Goal: Information Seeking & Learning: Learn about a topic

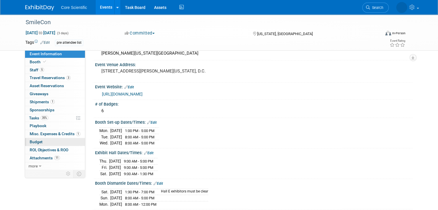
scroll to position [32, 0]
click at [382, 9] on span "Search" at bounding box center [376, 7] width 13 height 4
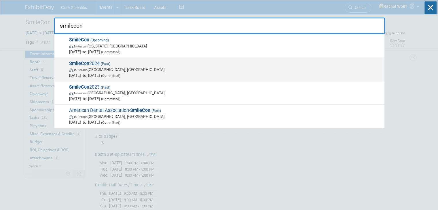
type input "smilecon"
click at [259, 80] on div "SmileCon 2024 (Past) In-Person New Orleans, LA Oct 17, 2024 to Oct 19, 2024 (Co…" at bounding box center [219, 70] width 330 height 24
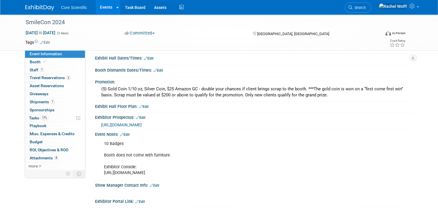
scroll to position [110, 0]
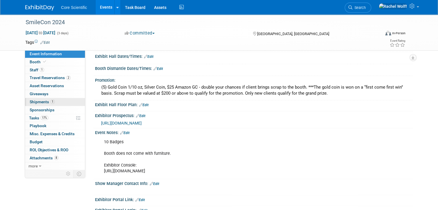
click at [25, 101] on link "1 Shipments 1" at bounding box center [55, 102] width 60 height 8
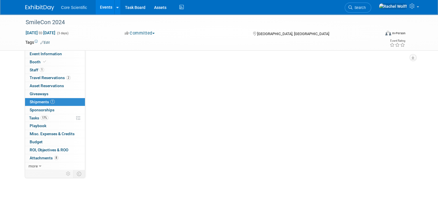
scroll to position [0, 0]
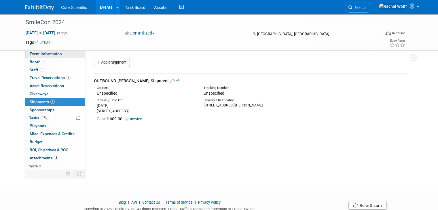
click at [64, 51] on link "Event Information" at bounding box center [55, 54] width 60 height 8
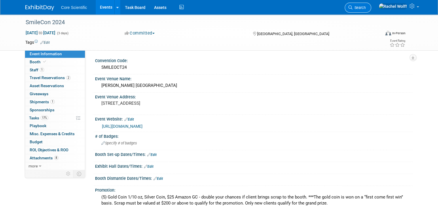
click at [366, 7] on span "Search" at bounding box center [359, 7] width 13 height 4
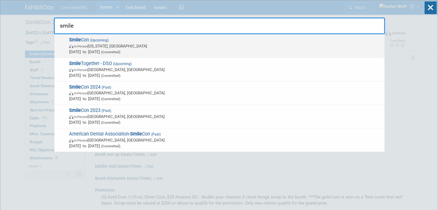
type input "smile"
click at [225, 51] on span "Oct 23, 2025 to Oct 25, 2025 (Committed)" at bounding box center [225, 52] width 313 height 6
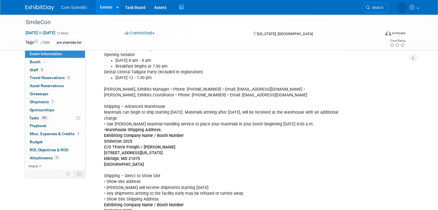
scroll to position [281, 0]
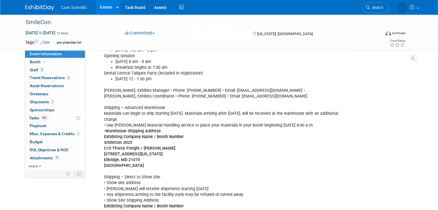
click at [33, 10] on img at bounding box center [39, 8] width 29 height 6
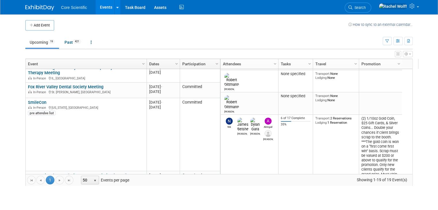
scroll to position [43, 0]
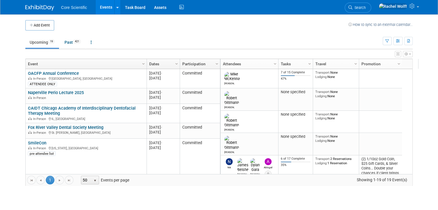
click at [166, 64] on link "Dates" at bounding box center [162, 64] width 27 height 10
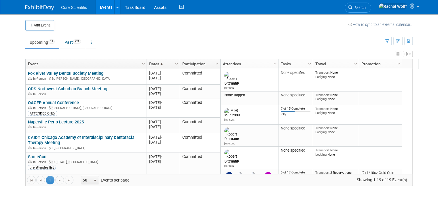
click at [166, 64] on link "Dates" at bounding box center [162, 64] width 27 height 10
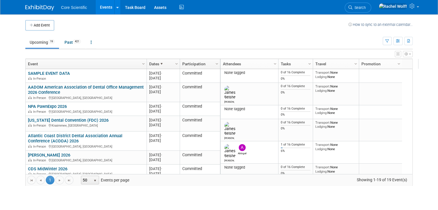
click at [160, 63] on link "Dates" at bounding box center [162, 64] width 27 height 10
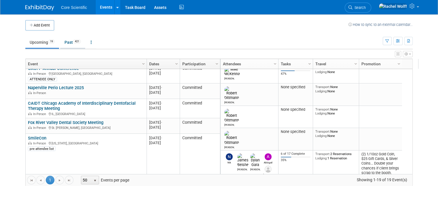
click at [63, 40] on link "Past 421" at bounding box center [72, 42] width 25 height 11
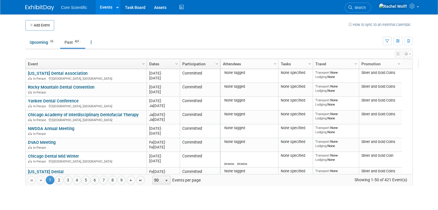
click at [163, 62] on link "Dates" at bounding box center [162, 64] width 27 height 10
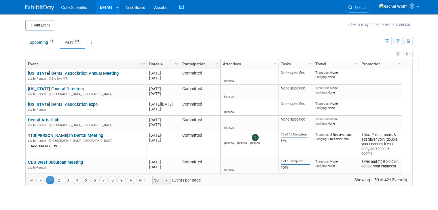
click at [163, 62] on link "Dates" at bounding box center [162, 64] width 27 height 10
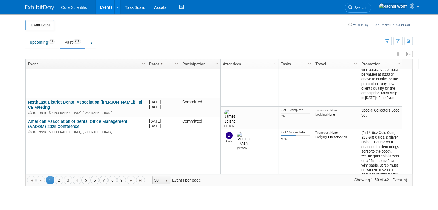
scroll to position [76, 0]
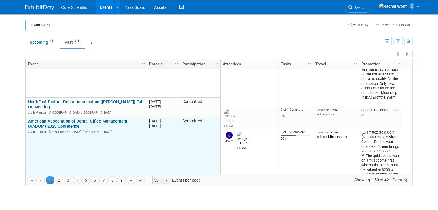
click at [97, 122] on link "American Association of Dental Office Management (AADOM) 2025 Conference" at bounding box center [77, 124] width 99 height 11
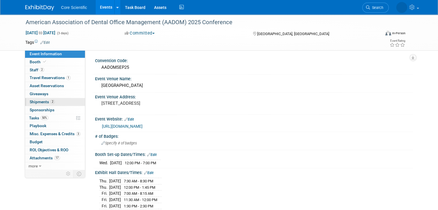
click at [41, 101] on span "Shipments 2" at bounding box center [42, 102] width 25 height 5
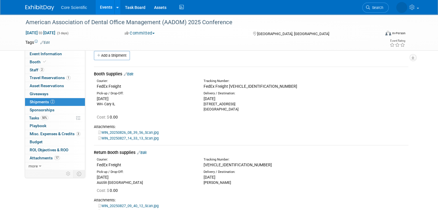
scroll to position [6, 0]
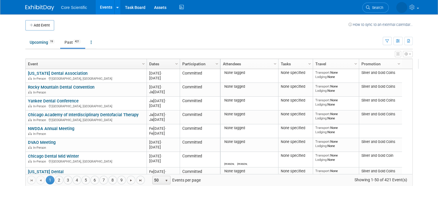
click at [151, 59] on link "Dates" at bounding box center [162, 64] width 27 height 10
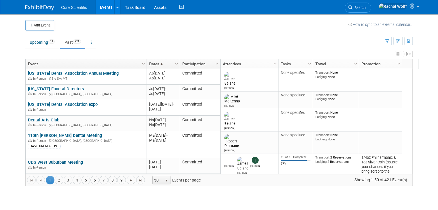
click at [151, 59] on link "Dates" at bounding box center [162, 64] width 27 height 10
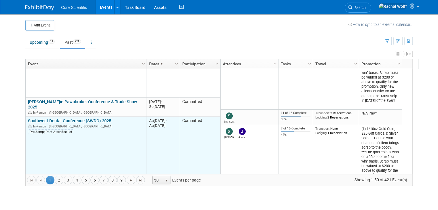
click at [78, 118] on link "Southwest Dental Conference (SWDC) 2025" at bounding box center [69, 120] width 83 height 5
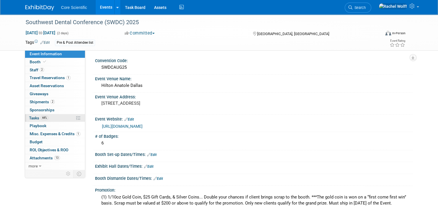
click at [35, 116] on span "Tasks 44%" at bounding box center [38, 118] width 19 height 5
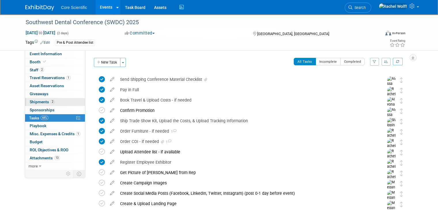
click at [39, 104] on span "Shipments 2" at bounding box center [42, 102] width 25 height 5
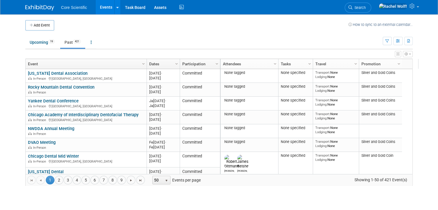
click at [164, 64] on link "Dates" at bounding box center [162, 64] width 27 height 10
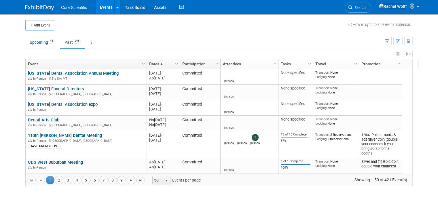
click at [164, 64] on link "Dates" at bounding box center [162, 64] width 27 height 10
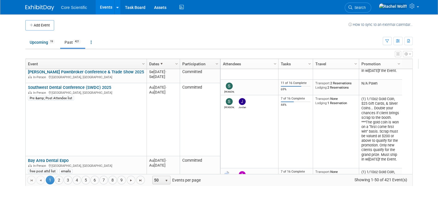
scroll to position [198, 0]
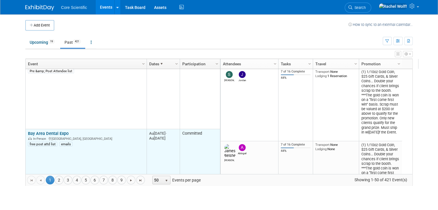
click at [59, 131] on link "Bay Area Dental Expo" at bounding box center [48, 133] width 41 height 5
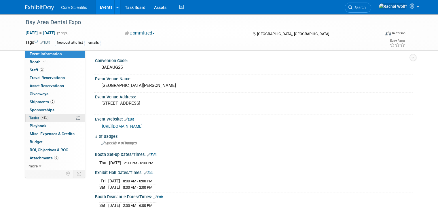
click at [55, 116] on link "44% Tasks 44%" at bounding box center [55, 118] width 60 height 8
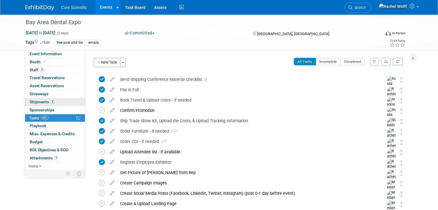
click at [48, 100] on span "Shipments 2" at bounding box center [42, 102] width 25 height 5
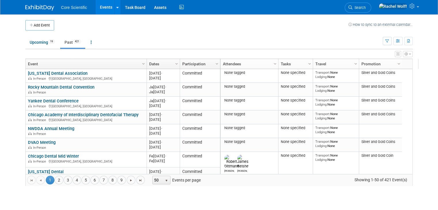
scroll to position [11, 0]
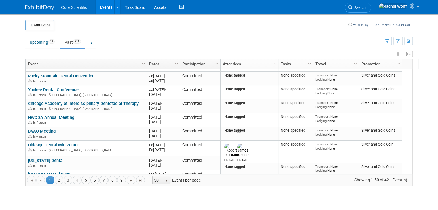
click at [160, 67] on link "Dates" at bounding box center [162, 64] width 27 height 10
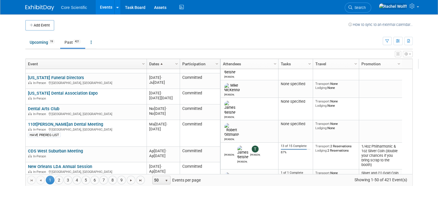
click at [160, 67] on link "Dates" at bounding box center [162, 64] width 27 height 10
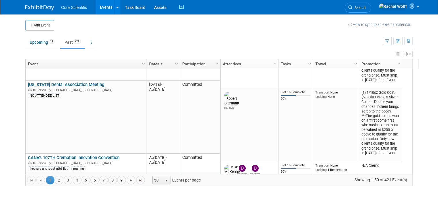
scroll to position [424, 0]
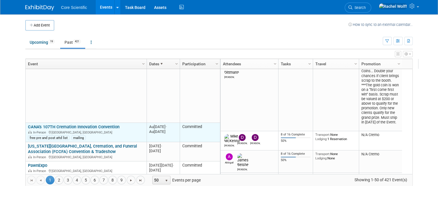
click at [86, 124] on link "CANA's 107TH Cremation Innovation Convention" at bounding box center [74, 126] width 92 height 5
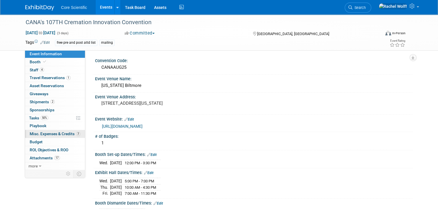
click at [46, 136] on link "7 Misc. Expenses & Credits 7" at bounding box center [55, 134] width 60 height 8
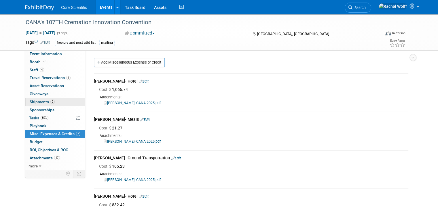
click at [58, 99] on link "2 Shipments 2" at bounding box center [55, 102] width 60 height 8
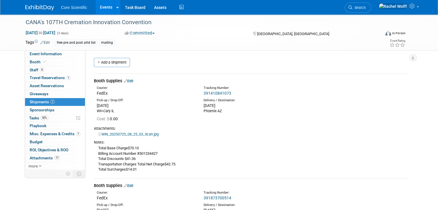
click at [245, 105] on div "Wed. Jul 30, 2025" at bounding box center [253, 106] width 98 height 6
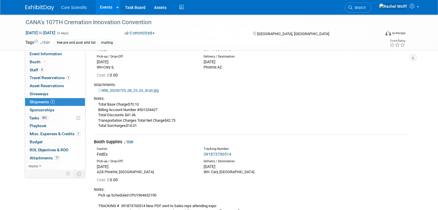
scroll to position [41, 0]
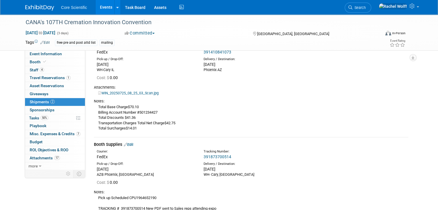
click at [141, 94] on link "WIN_20250725_08_25_03_Scan.jpg" at bounding box center [128, 93] width 61 height 4
click at [33, 7] on img at bounding box center [39, 8] width 29 height 6
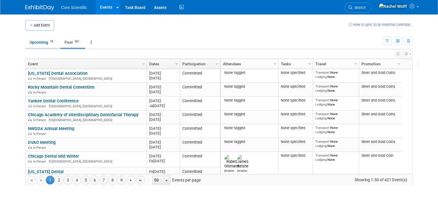
click at [40, 39] on link "Upcoming 19" at bounding box center [42, 42] width 34 height 11
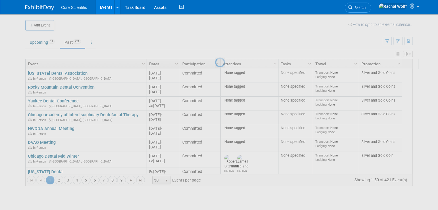
drag, startPoint x: 40, startPoint y: 39, endPoint x: 153, endPoint y: 110, distance: 134.3
click at [215, 110] on div at bounding box center [219, 105] width 8 height 210
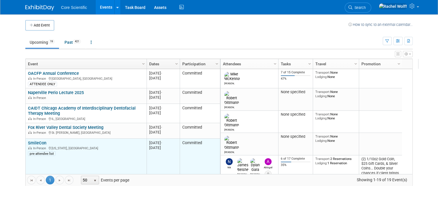
click at [33, 144] on link "SmileCon" at bounding box center [37, 143] width 18 height 5
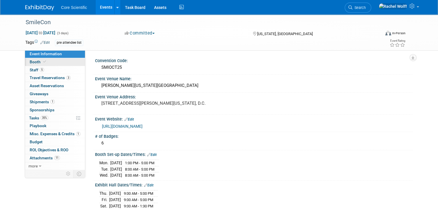
click at [46, 61] on link "Booth" at bounding box center [55, 62] width 60 height 8
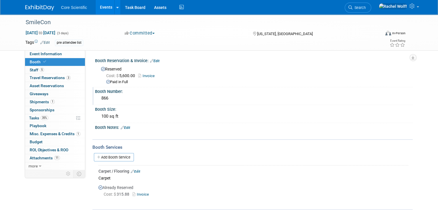
scroll to position [61, 0]
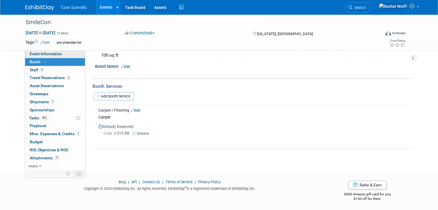
click at [58, 56] on link "Event Information" at bounding box center [55, 54] width 60 height 8
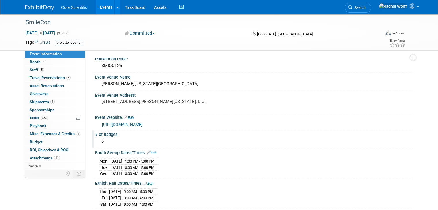
scroll to position [0, 0]
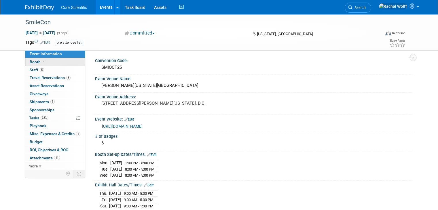
click at [35, 64] on span "Booth" at bounding box center [39, 62] width 18 height 5
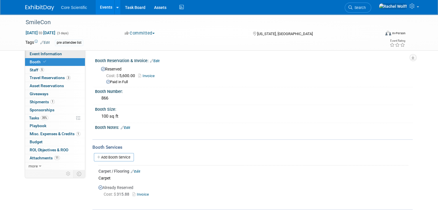
click at [41, 53] on span "Event Information" at bounding box center [46, 54] width 32 height 5
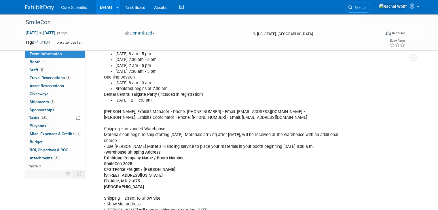
scroll to position [259, 0]
click at [41, 102] on span "Shipments 1" at bounding box center [42, 102] width 25 height 5
